Goal: Transaction & Acquisition: Purchase product/service

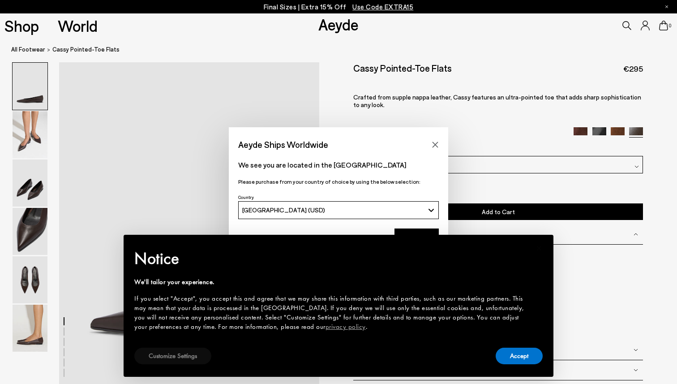
click at [162, 350] on button "Customize Settings" at bounding box center [172, 356] width 77 height 17
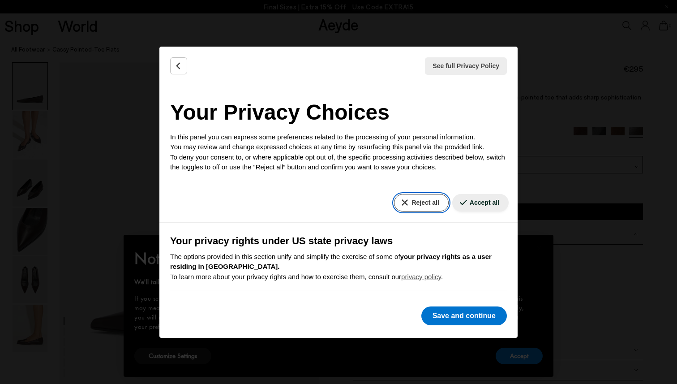
click at [423, 201] on button "Reject all" at bounding box center [421, 202] width 54 height 17
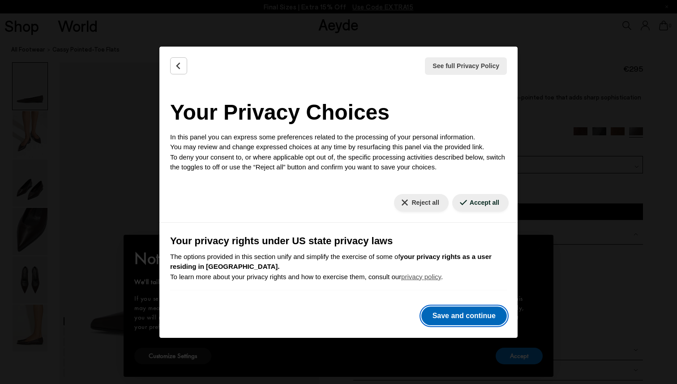
click at [450, 312] on button "Save and continue" at bounding box center [464, 315] width 86 height 19
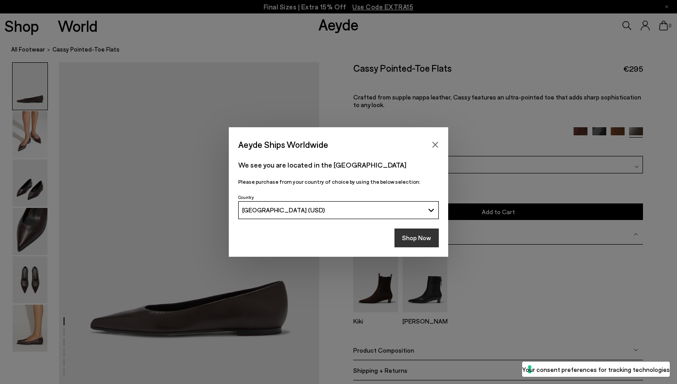
click at [433, 238] on button "Shop Now" at bounding box center [417, 237] width 44 height 19
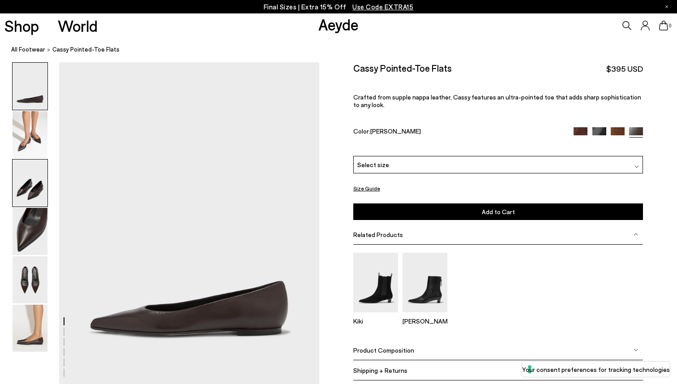
click at [27, 190] on img at bounding box center [30, 182] width 35 height 47
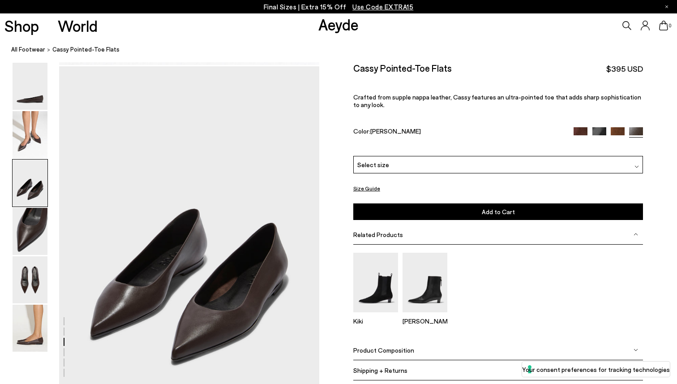
scroll to position [672, 0]
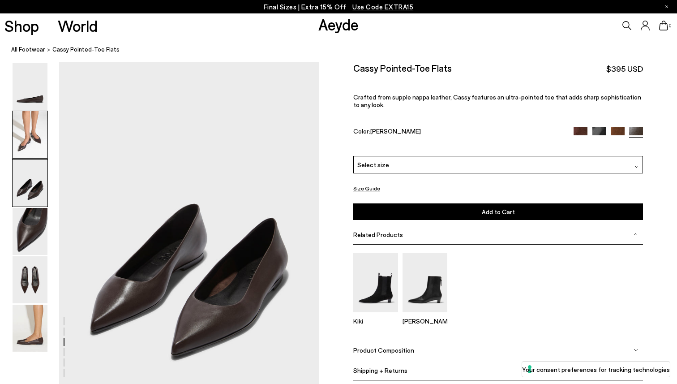
click at [30, 146] on img at bounding box center [30, 134] width 35 height 47
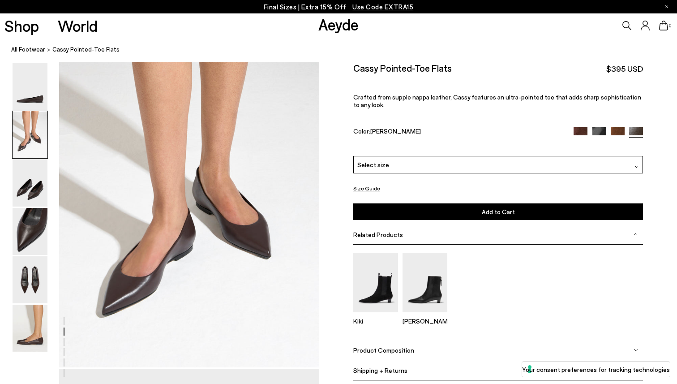
scroll to position [324, 0]
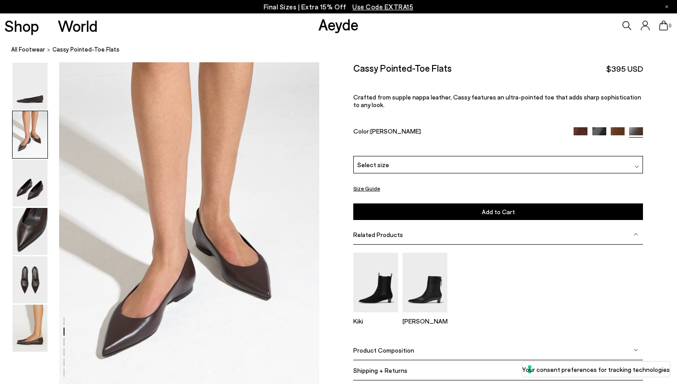
click at [620, 127] on img at bounding box center [618, 134] width 14 height 14
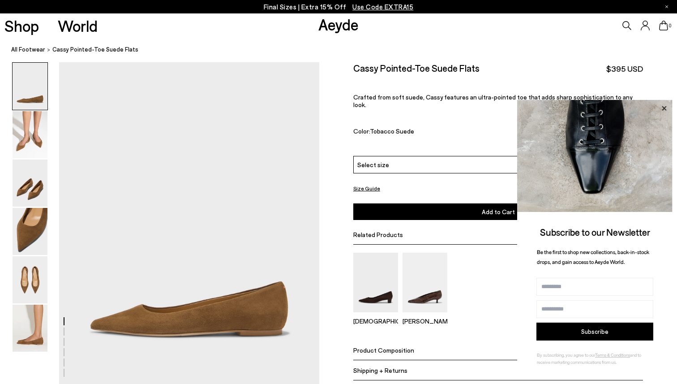
click at [665, 107] on icon at bounding box center [664, 108] width 4 height 4
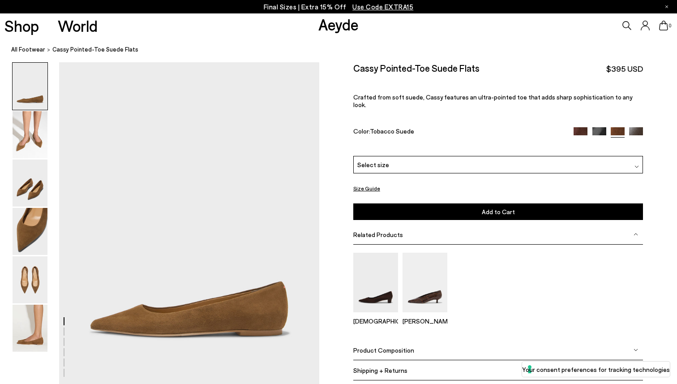
click at [595, 127] on img at bounding box center [600, 134] width 14 height 14
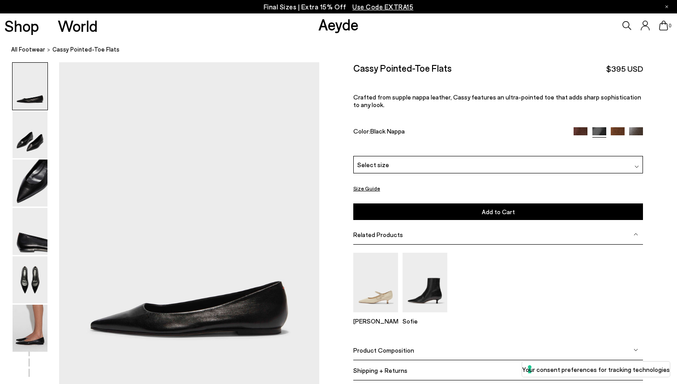
click at [582, 127] on img at bounding box center [581, 134] width 14 height 14
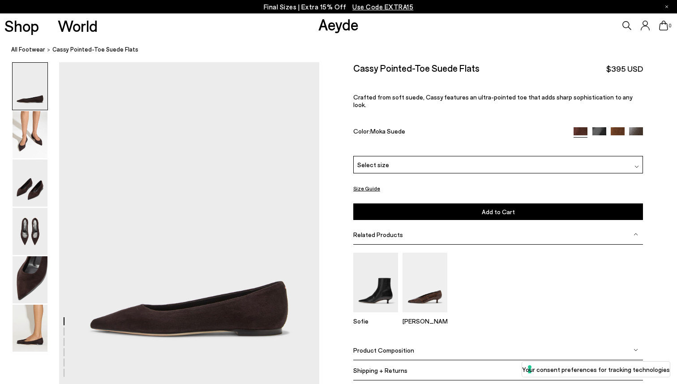
click at [599, 127] on img at bounding box center [600, 134] width 14 height 14
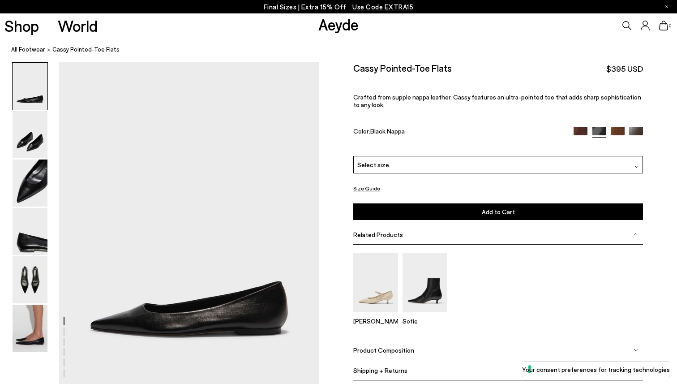
click at [638, 127] on img at bounding box center [636, 134] width 14 height 14
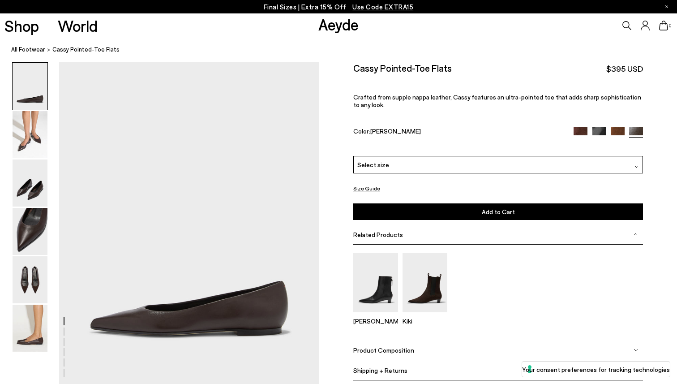
click at [465, 156] on div "Select size" at bounding box center [498, 164] width 290 height 17
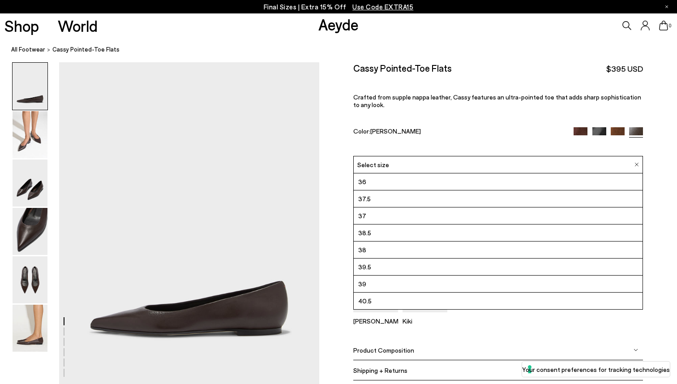
click at [439, 207] on li "37" at bounding box center [498, 215] width 289 height 17
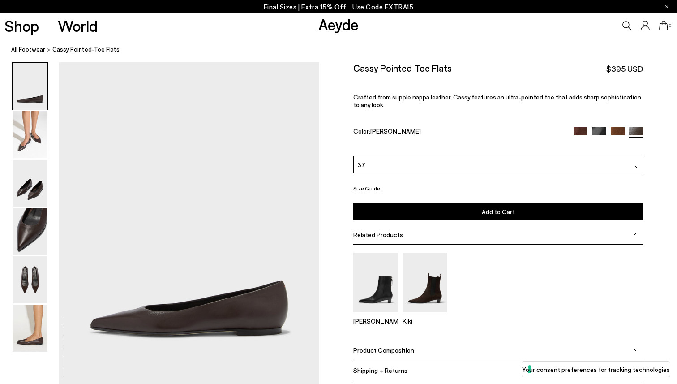
click at [450, 203] on button "Add to Cart Select a Size First" at bounding box center [498, 211] width 290 height 17
click at [358, 26] on link "Aeyde" at bounding box center [338, 24] width 40 height 19
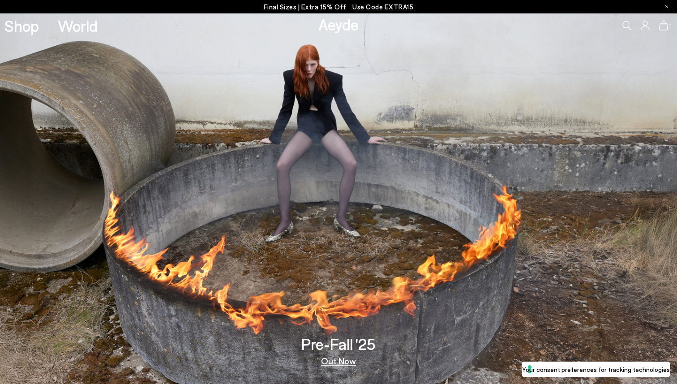
click at [330, 5] on p "Final Sizes | Extra 15% Off Use Code EXTRA15" at bounding box center [339, 6] width 150 height 11
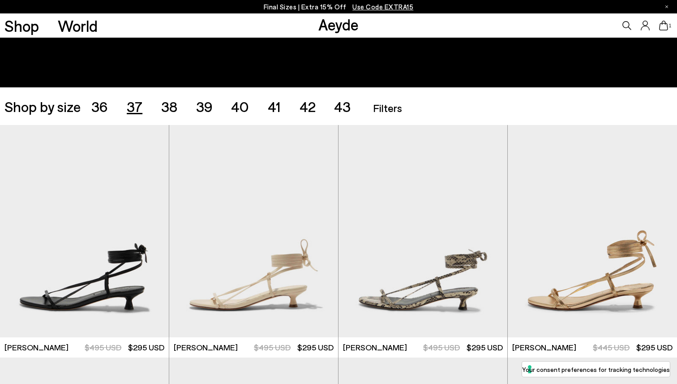
click at [139, 108] on span "37" at bounding box center [135, 106] width 16 height 17
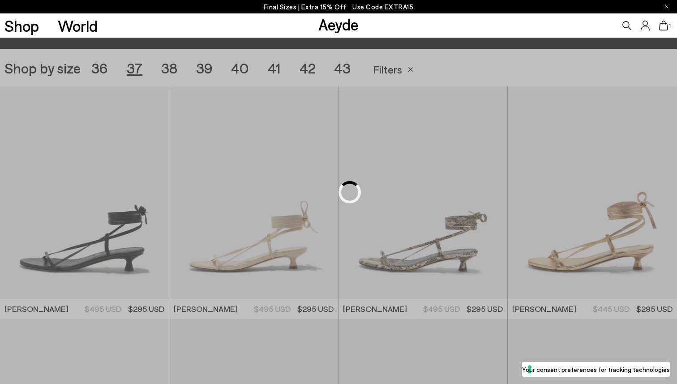
scroll to position [189, 0]
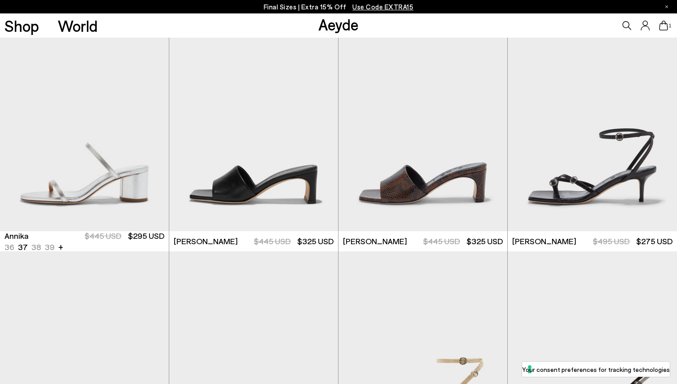
scroll to position [478, 0]
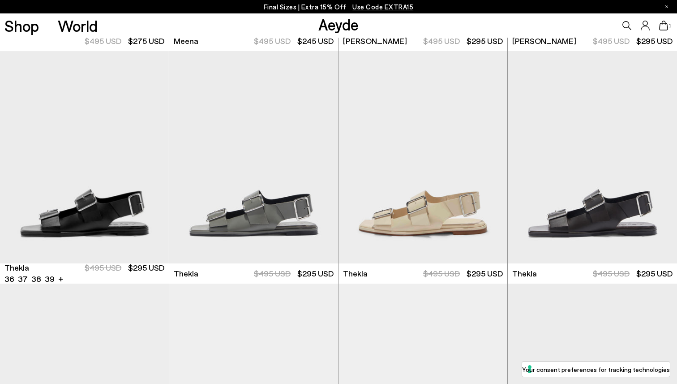
scroll to position [2074, 0]
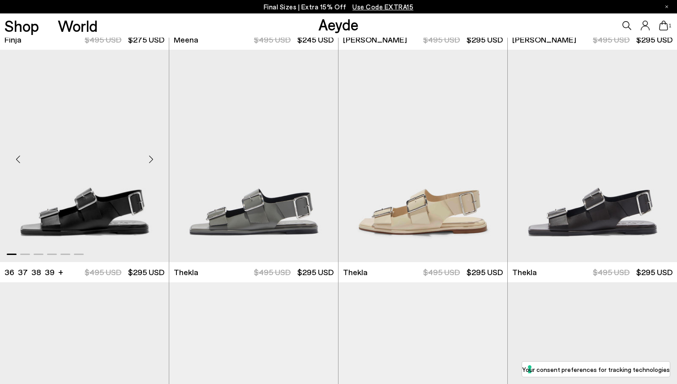
click at [84, 217] on img "1 / 6" at bounding box center [84, 156] width 169 height 212
click at [150, 158] on div "Next slide" at bounding box center [150, 159] width 27 height 27
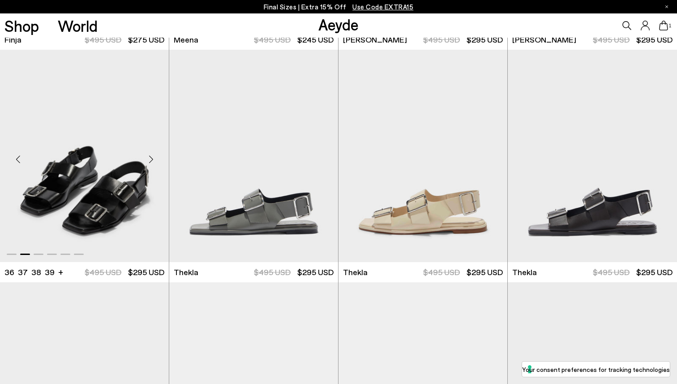
click at [150, 158] on div "Next slide" at bounding box center [150, 159] width 27 height 27
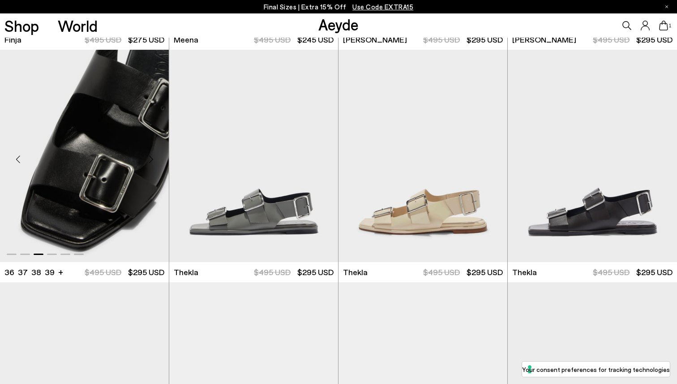
click at [150, 159] on div "Next slide" at bounding box center [150, 159] width 27 height 27
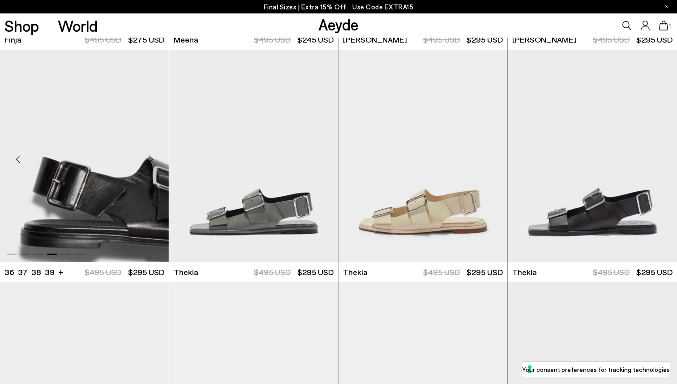
click at [152, 158] on div "Next slide" at bounding box center [150, 159] width 27 height 27
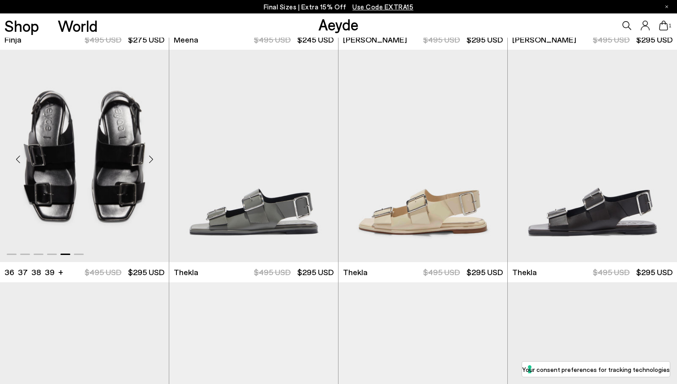
click at [152, 158] on div "Next slide" at bounding box center [150, 159] width 27 height 27
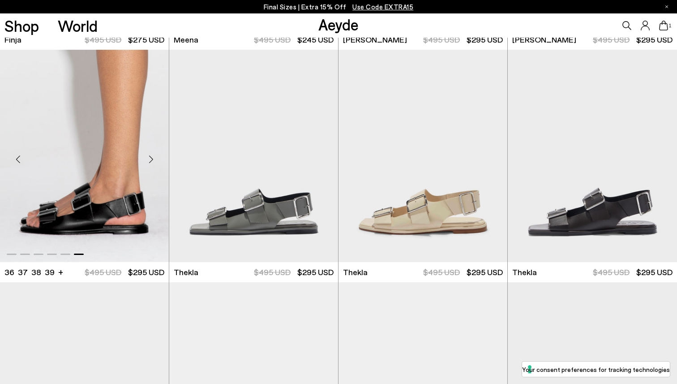
click at [152, 158] on div "Next slide" at bounding box center [150, 159] width 27 height 27
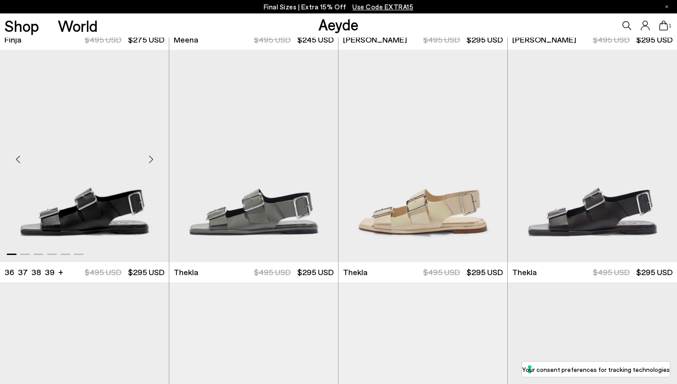
click at [17, 158] on div "Previous slide" at bounding box center [17, 159] width 27 height 27
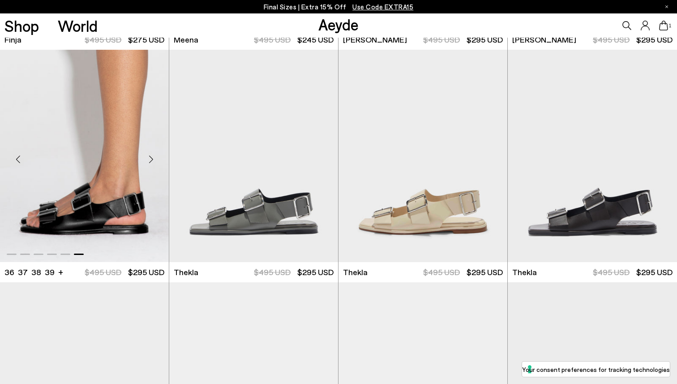
click at [150, 157] on div "Next slide" at bounding box center [150, 159] width 27 height 27
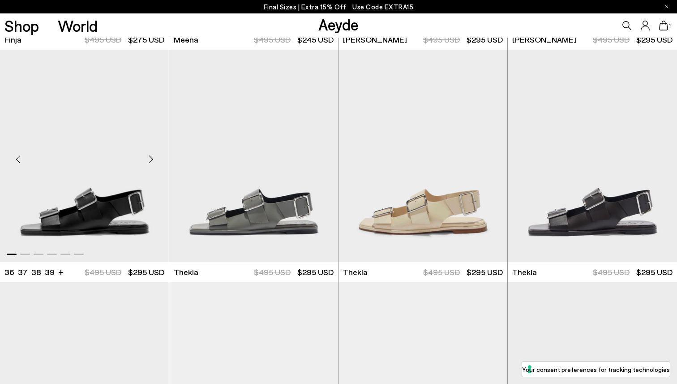
click at [150, 157] on div "Next slide" at bounding box center [150, 159] width 27 height 27
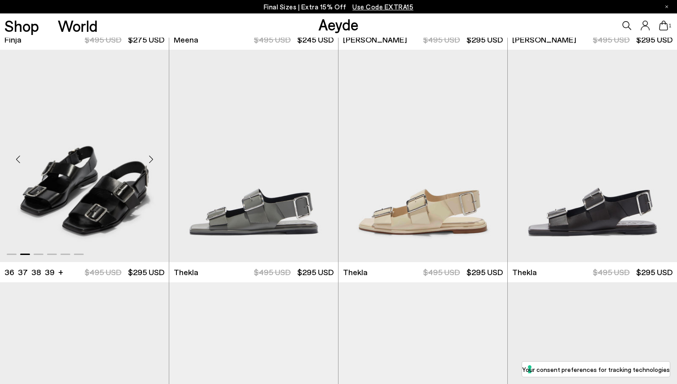
click at [150, 157] on div "Next slide" at bounding box center [150, 159] width 27 height 27
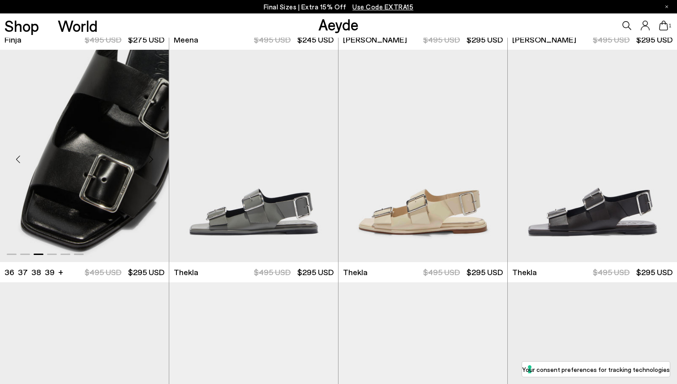
click at [150, 157] on div "Next slide" at bounding box center [150, 159] width 27 height 27
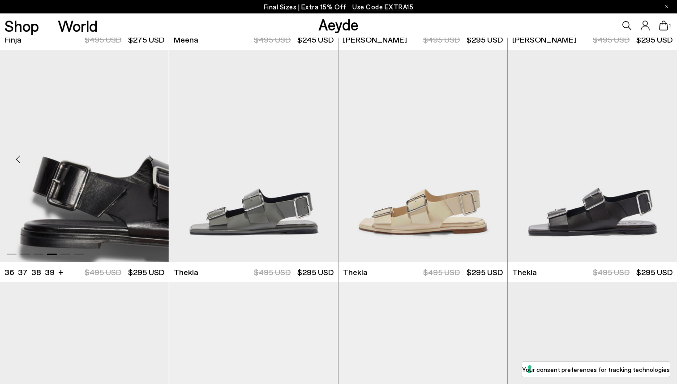
click at [150, 158] on div "Next slide" at bounding box center [150, 159] width 27 height 27
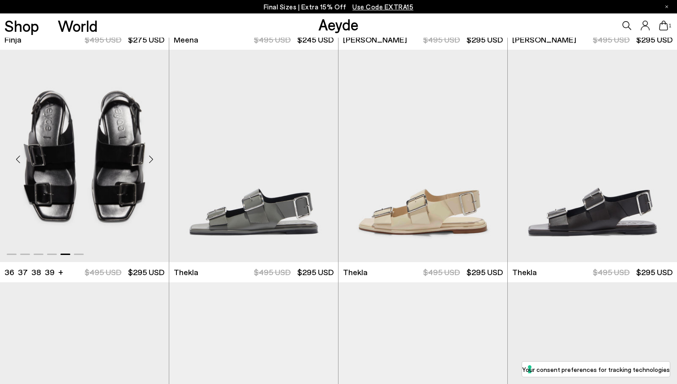
click at [150, 158] on div "Next slide" at bounding box center [150, 159] width 27 height 27
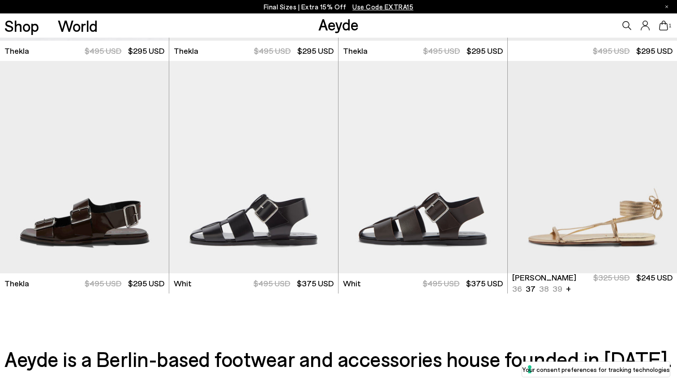
scroll to position [2296, 0]
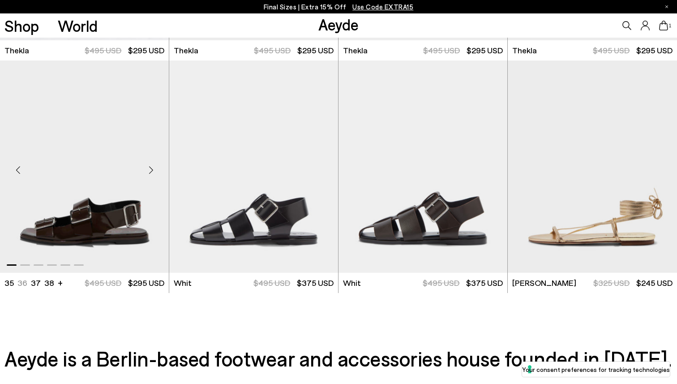
click at [99, 216] on img "1 / 6" at bounding box center [84, 166] width 169 height 212
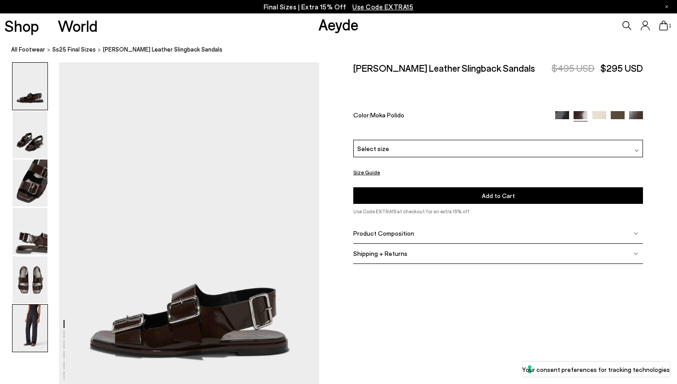
click at [32, 331] on img at bounding box center [30, 328] width 35 height 47
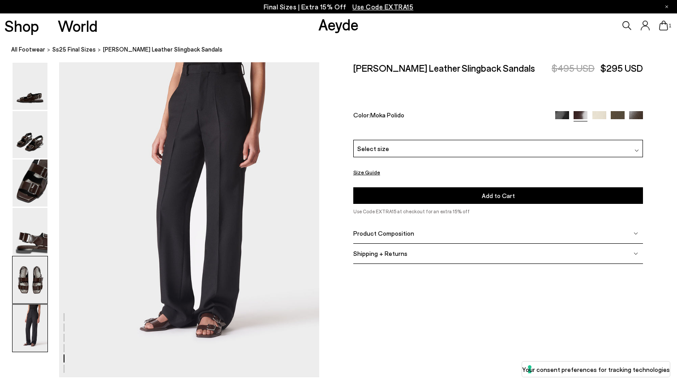
scroll to position [1804, 0]
